Goal: Contribute content: Contribute content

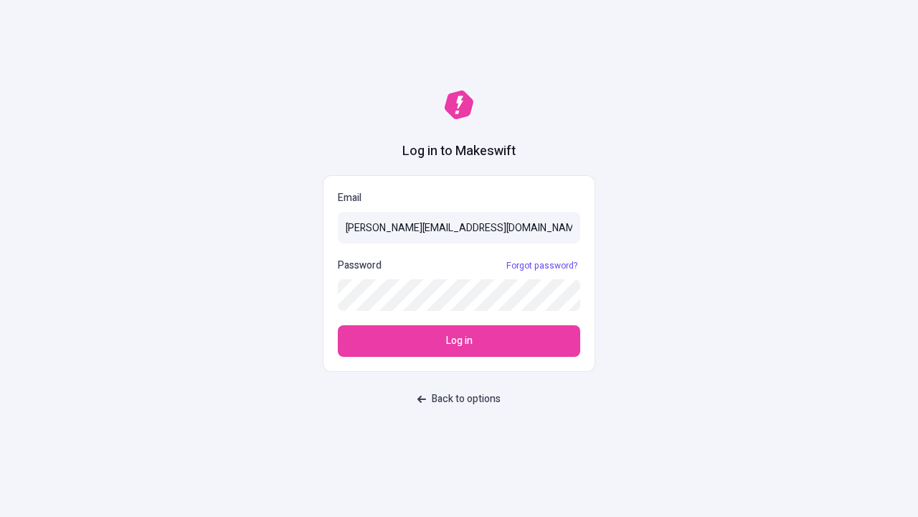
type input "sasha+test-ui@makeswift.com"
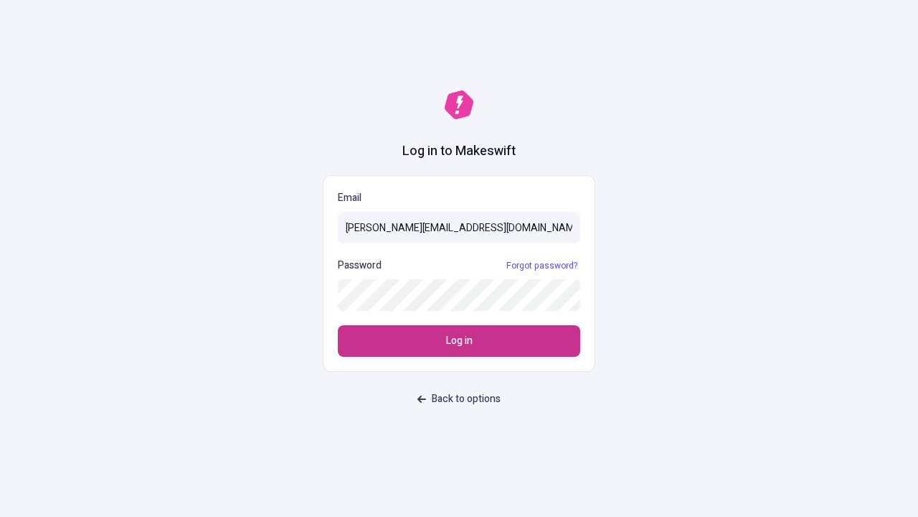
click at [459, 341] on span "Log in" at bounding box center [459, 341] width 27 height 16
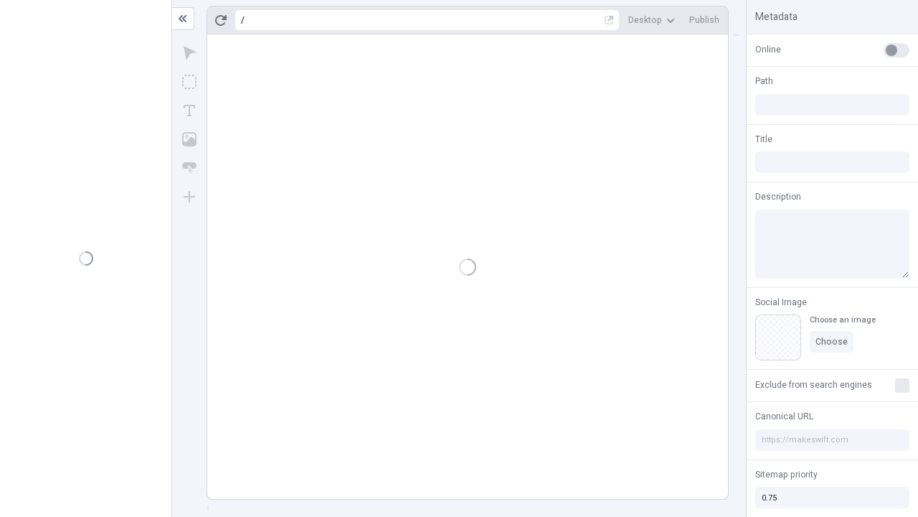
type input "/deep-link-acidus"
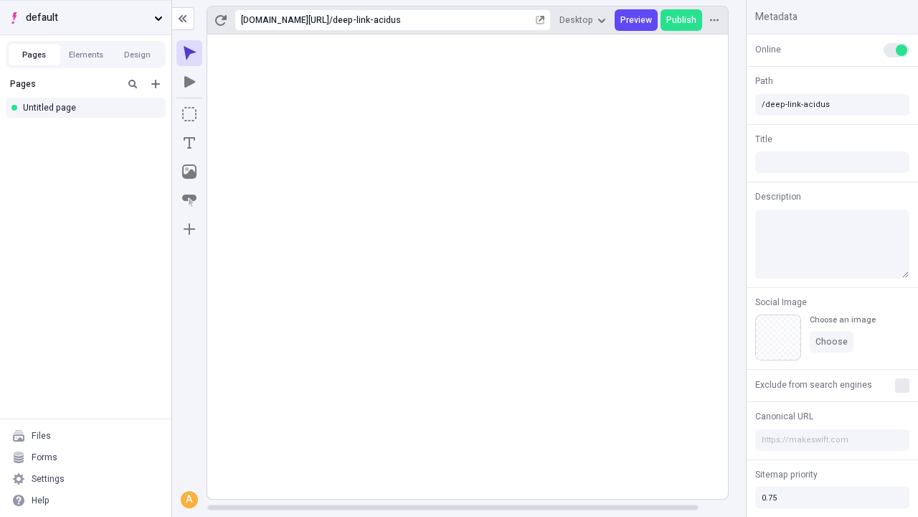
click at [85, 17] on span "default" at bounding box center [87, 18] width 123 height 16
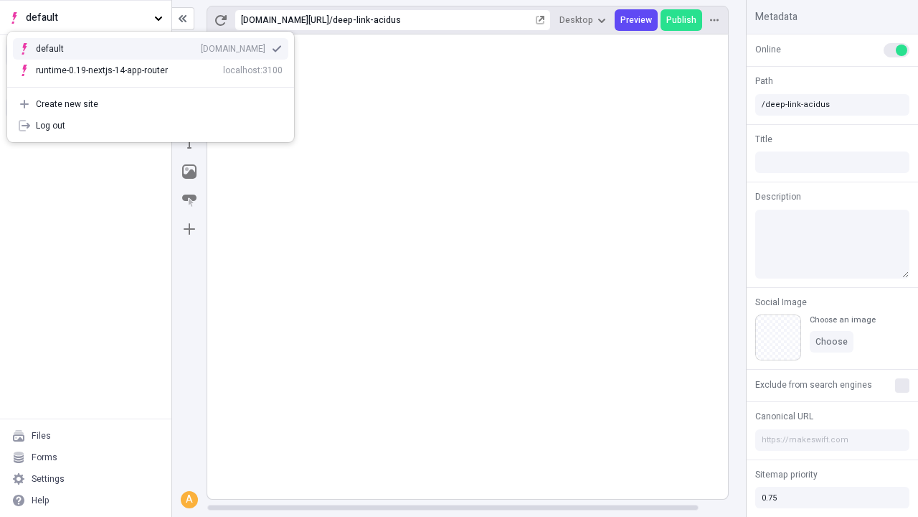
click at [151, 104] on div "Create new site" at bounding box center [159, 103] width 247 height 11
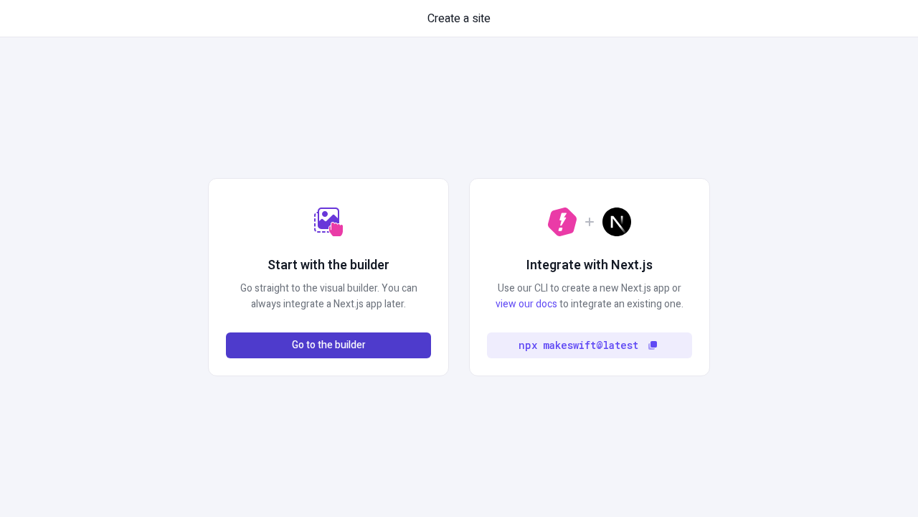
click at [329, 345] on span "Go to the builder" at bounding box center [329, 345] width 74 height 16
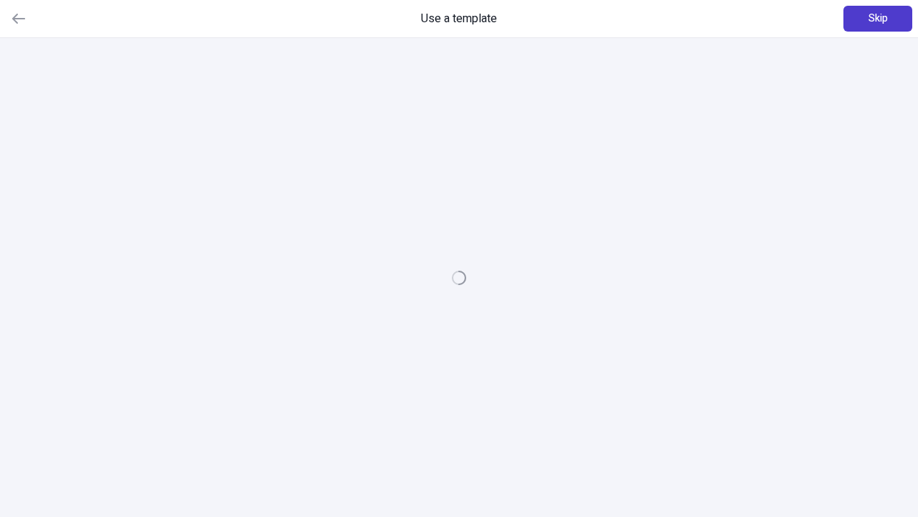
click at [878, 19] on span "Skip" at bounding box center [878, 19] width 19 height 16
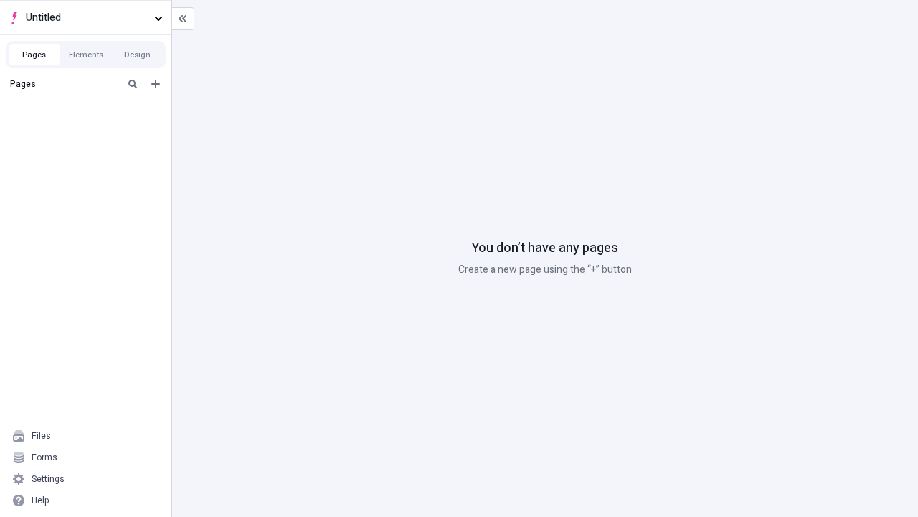
click at [90, 131] on div "Blank page" at bounding box center [90, 134] width 138 height 22
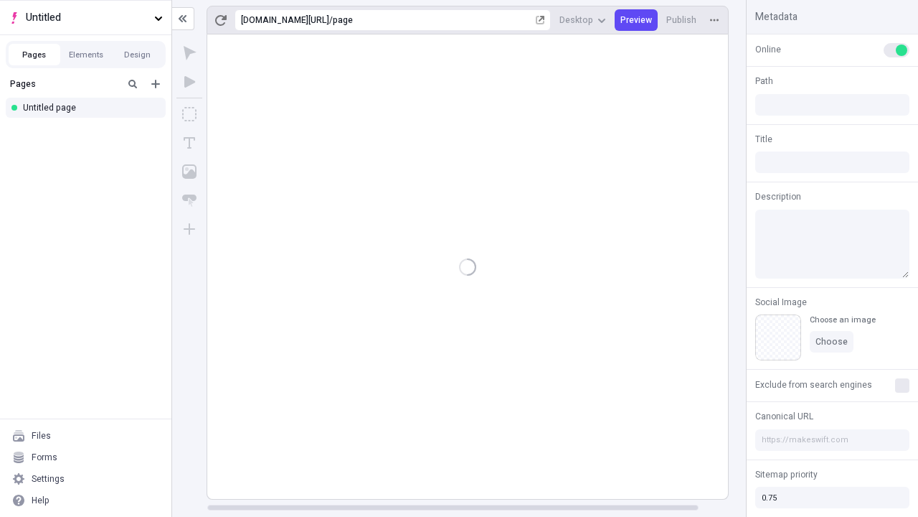
type input "/page"
click at [189, 114] on icon "Box" at bounding box center [189, 114] width 14 height 14
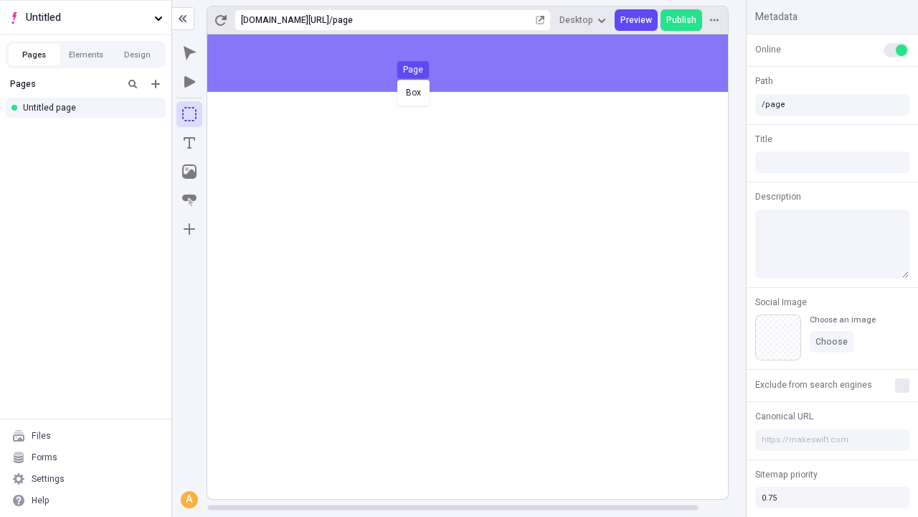
click at [482, 63] on div "Box Page" at bounding box center [459, 258] width 918 height 517
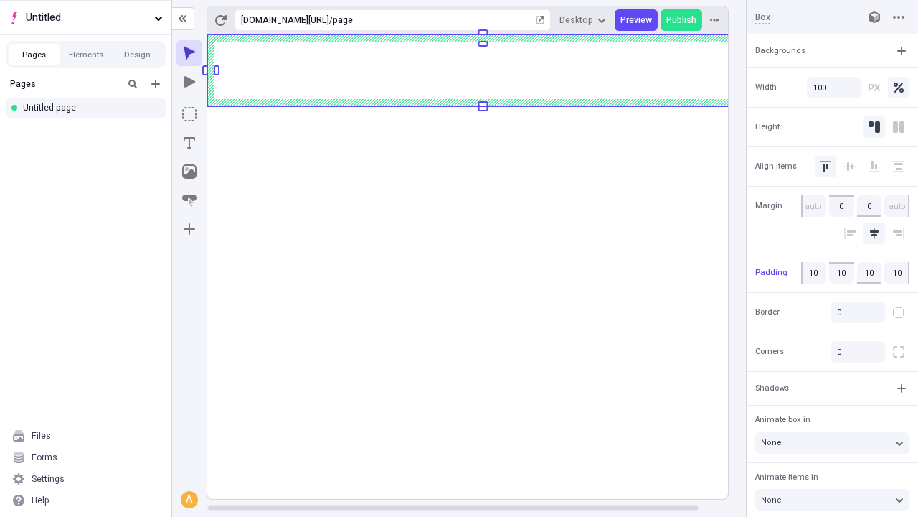
click at [189, 171] on icon "Image" at bounding box center [189, 171] width 14 height 14
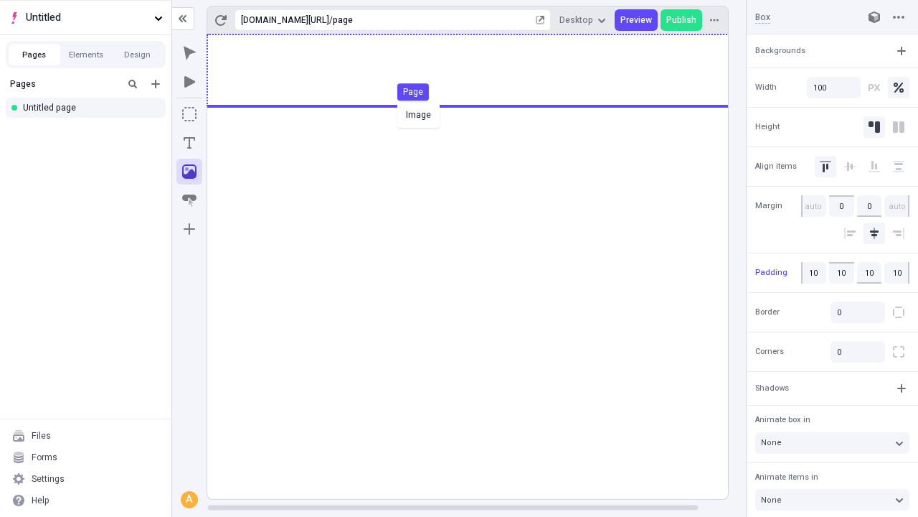
click at [482, 70] on div "Image Page" at bounding box center [459, 258] width 918 height 517
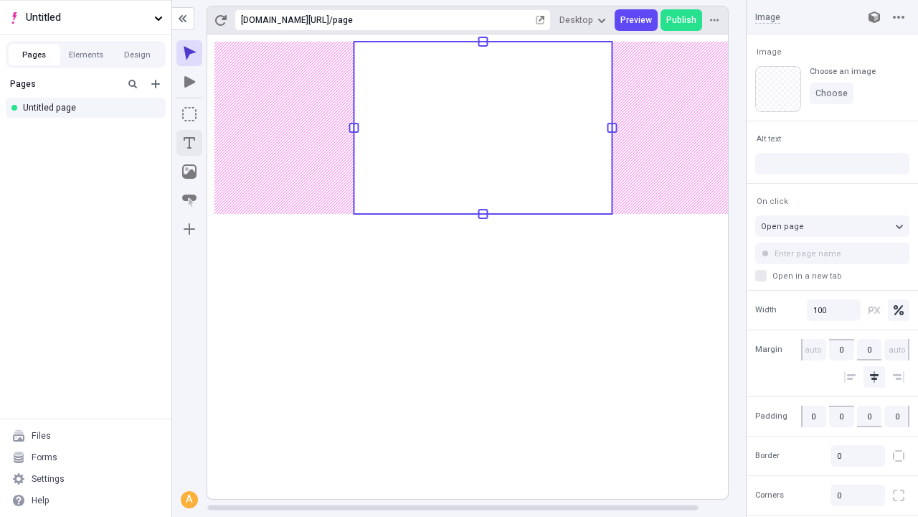
click at [189, 143] on icon "Text" at bounding box center [189, 142] width 11 height 11
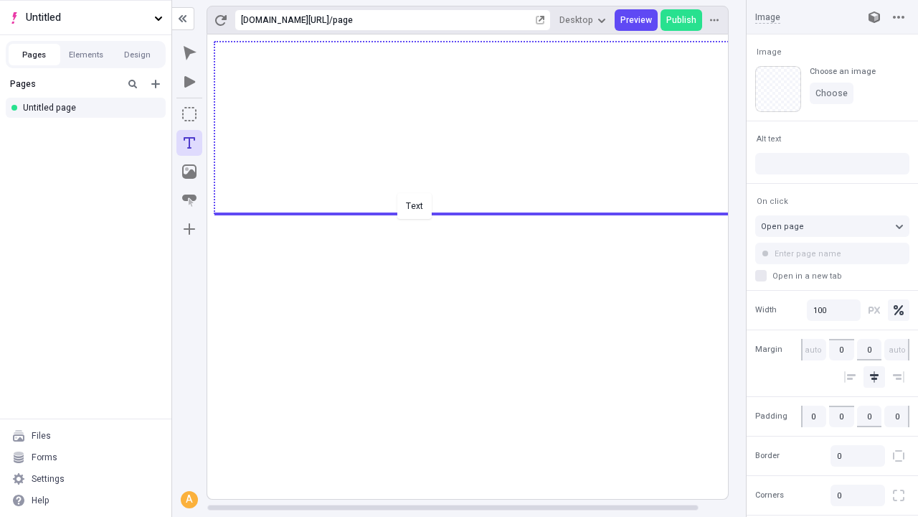
click at [482, 212] on div "Text" at bounding box center [459, 258] width 918 height 517
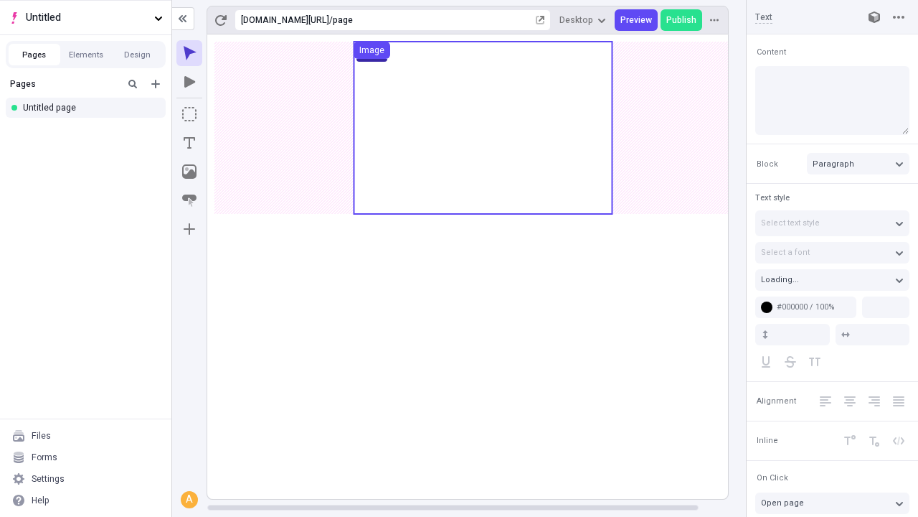
type input "18"
type input "1.5"
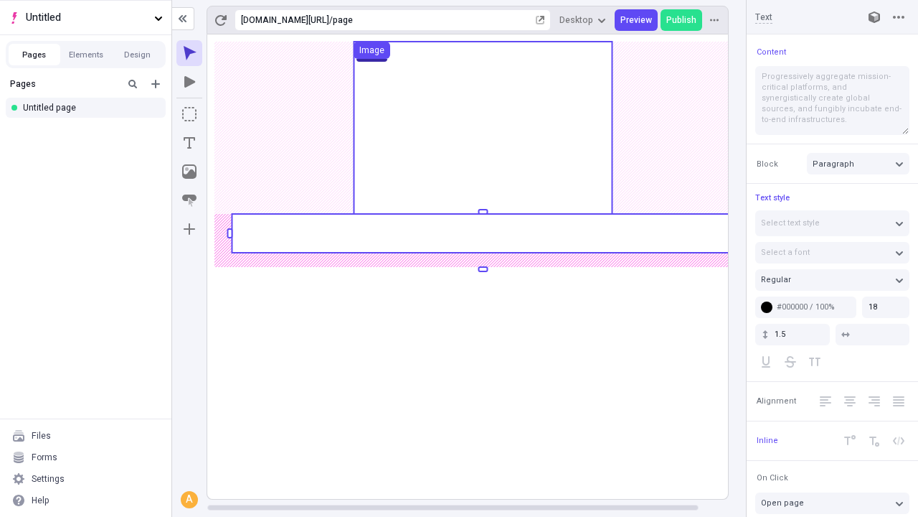
click at [482, 233] on rect at bounding box center [483, 233] width 502 height 39
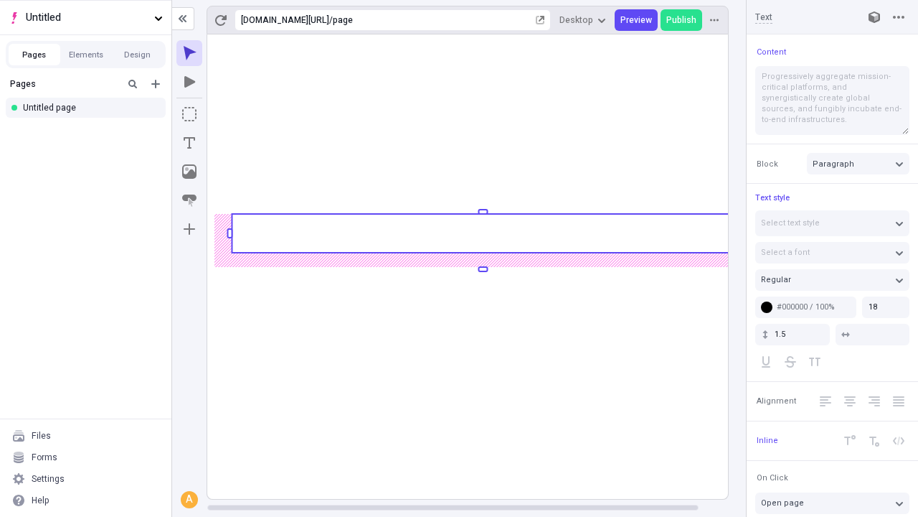
click at [482, 233] on rect at bounding box center [483, 233] width 502 height 39
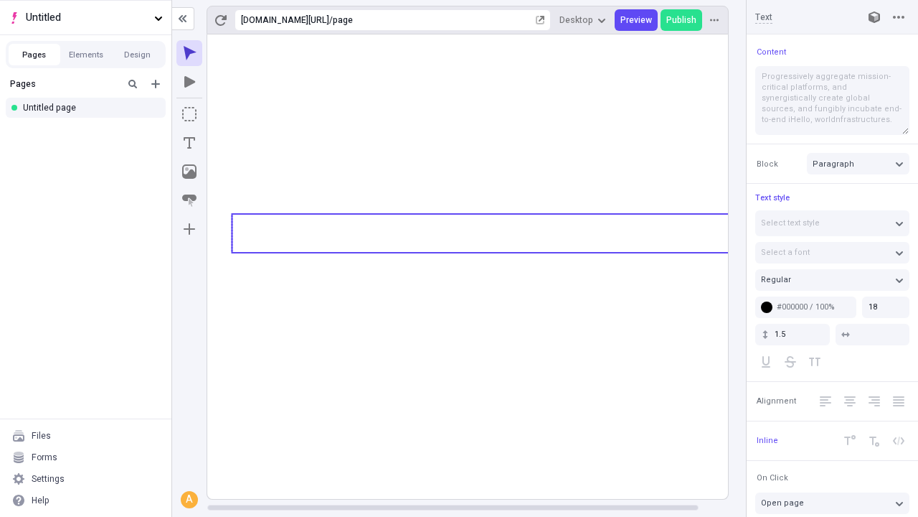
type textarea "Progressively aggregate mission-critical platforms, and synergistically create …"
click at [189, 171] on icon "Image" at bounding box center [189, 171] width 14 height 14
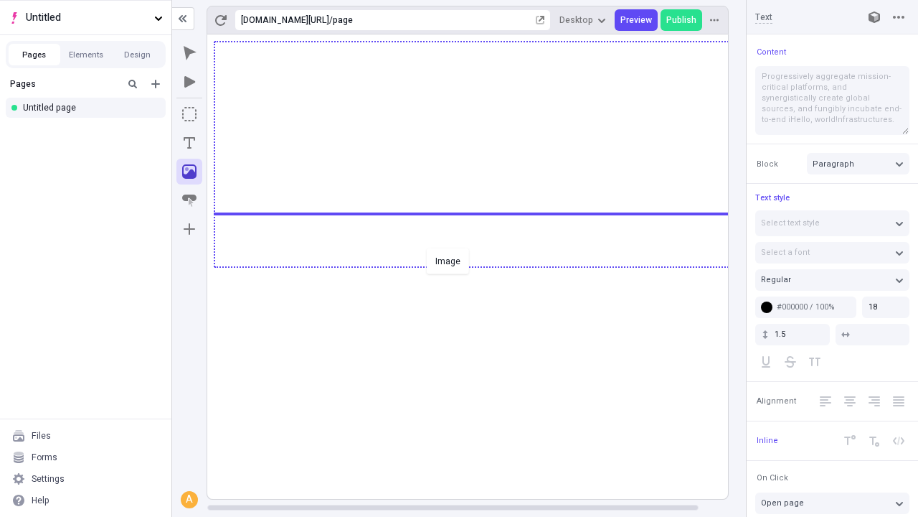
click at [482, 265] on div "Image" at bounding box center [459, 258] width 918 height 517
